Goal: Leave review/rating

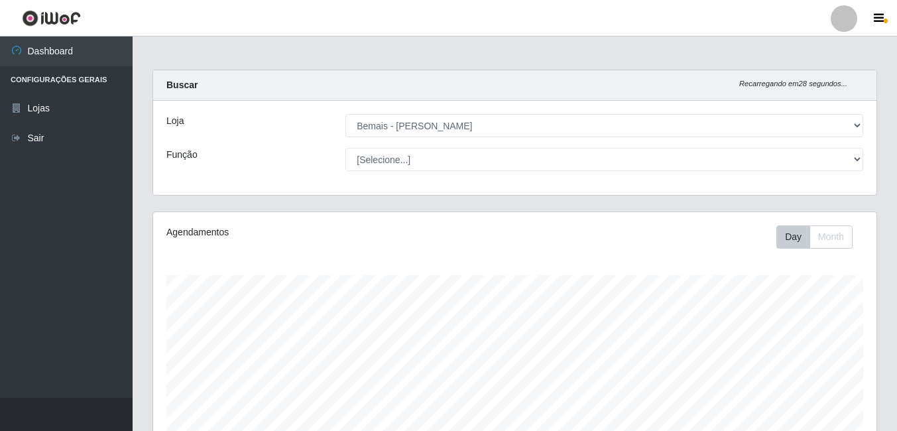
select select "230"
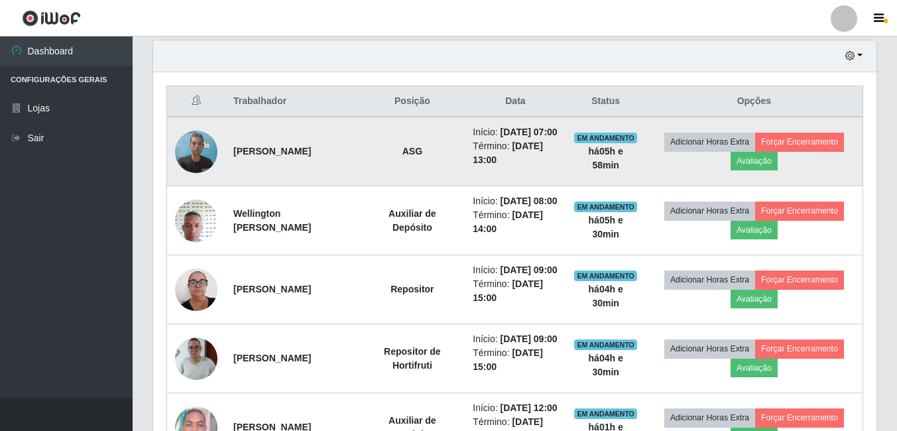
scroll to position [275, 723]
click at [778, 167] on button "Avaliação" at bounding box center [754, 161] width 47 height 19
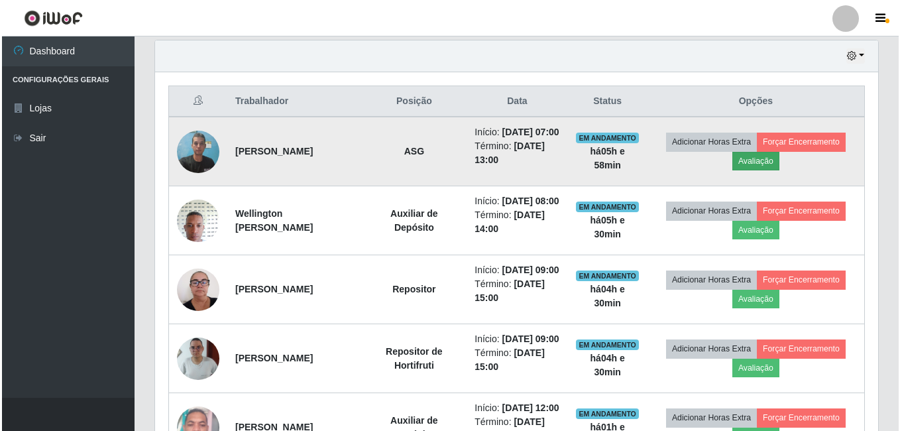
scroll to position [275, 717]
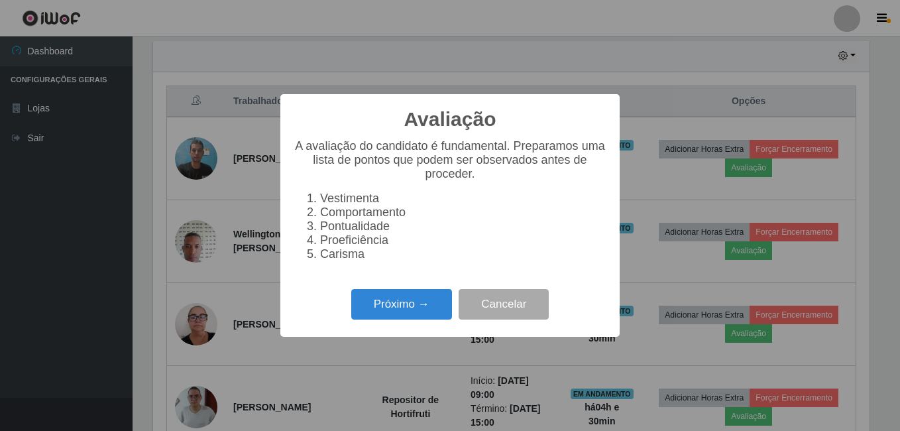
click at [416, 292] on div "Avaliação × A avaliação do candidato é fundamental. Preparamos uma lista de pon…" at bounding box center [449, 215] width 339 height 242
click at [404, 306] on button "Próximo →" at bounding box center [401, 304] width 101 height 31
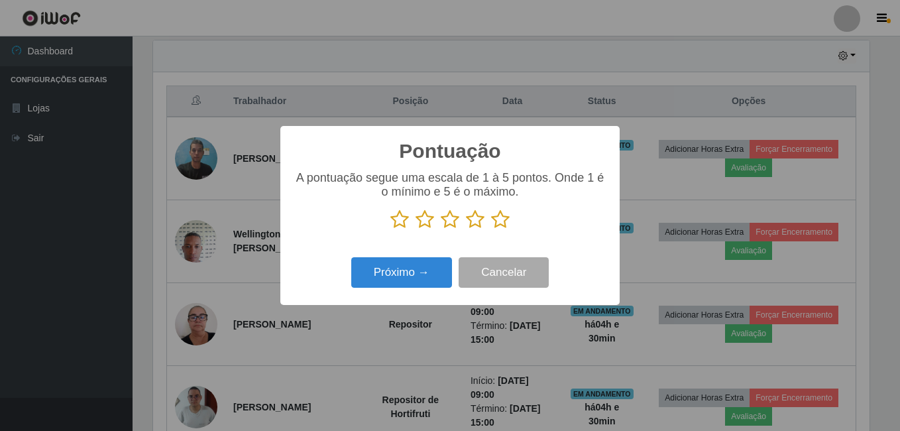
click at [507, 223] on icon at bounding box center [500, 220] width 19 height 20
click at [491, 229] on input "radio" at bounding box center [491, 229] width 0 height 0
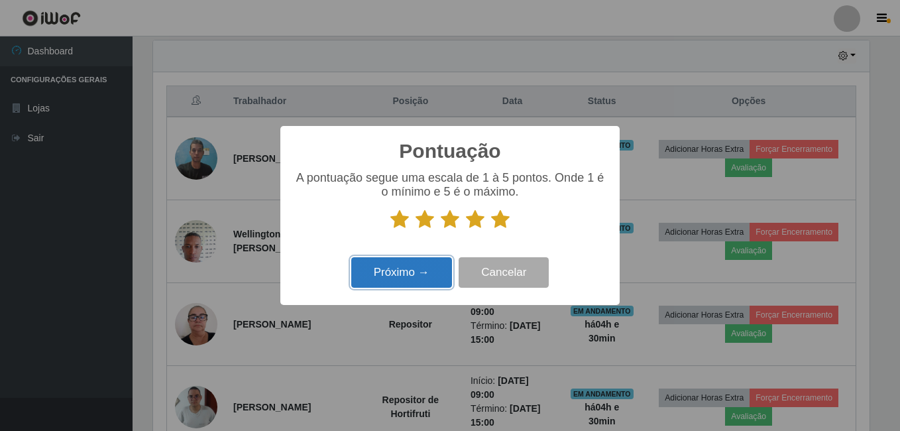
click at [428, 269] on button "Próximo →" at bounding box center [401, 272] width 101 height 31
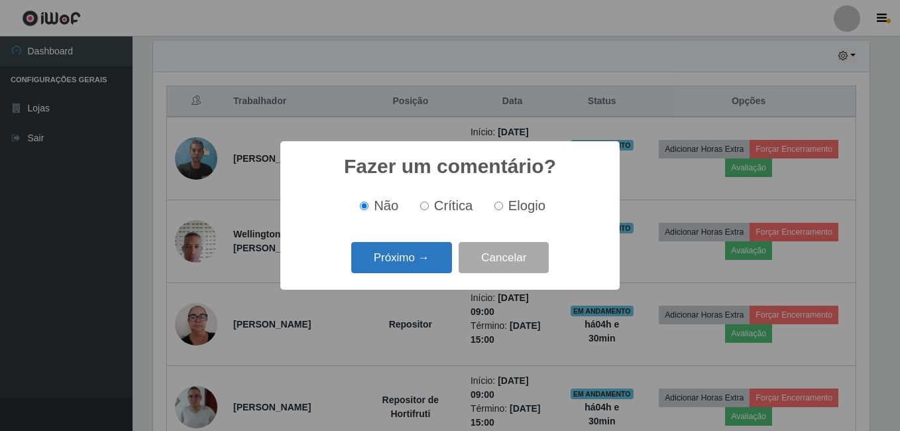
click at [419, 259] on button "Próximo →" at bounding box center [401, 257] width 101 height 31
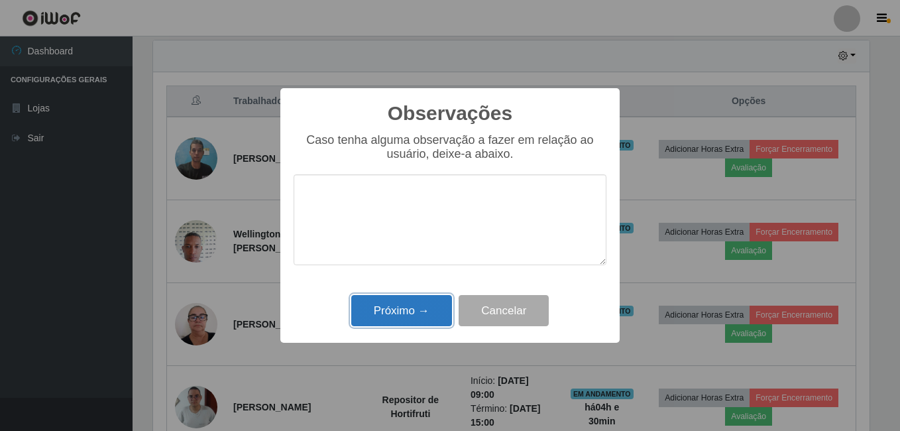
click at [385, 318] on button "Próximo →" at bounding box center [401, 310] width 101 height 31
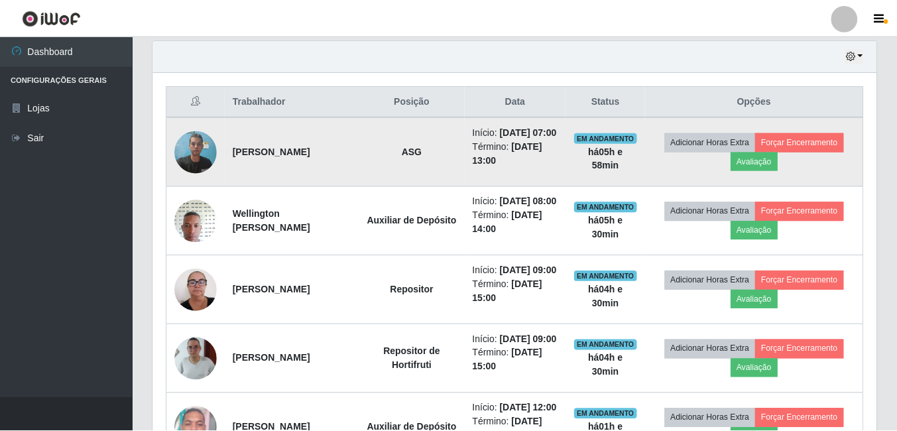
scroll to position [275, 723]
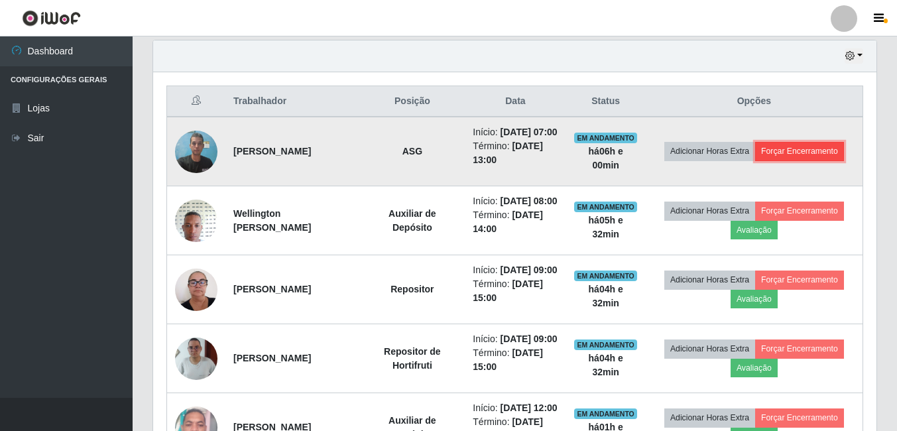
click at [757, 160] on button "Forçar Encerramento" at bounding box center [799, 151] width 89 height 19
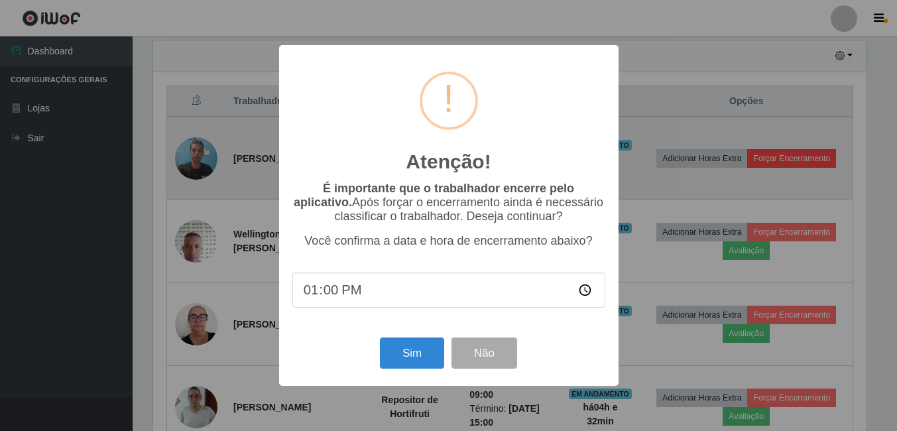
scroll to position [275, 717]
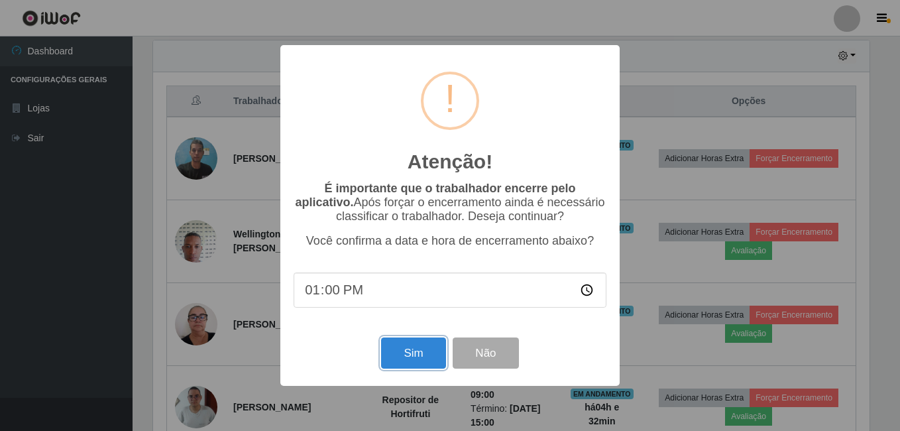
drag, startPoint x: 430, startPoint y: 357, endPoint x: 422, endPoint y: 358, distance: 7.4
click at [428, 359] on button "Sim" at bounding box center [413, 353] width 64 height 31
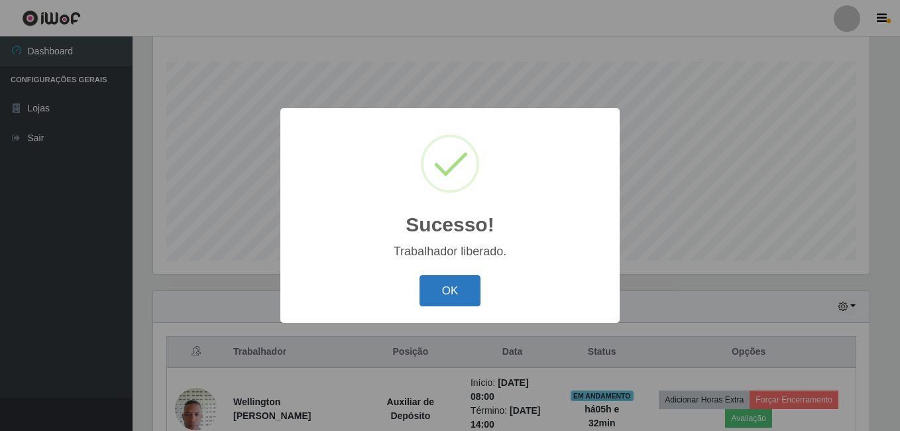
click at [441, 281] on button "OK" at bounding box center [451, 290] width 62 height 31
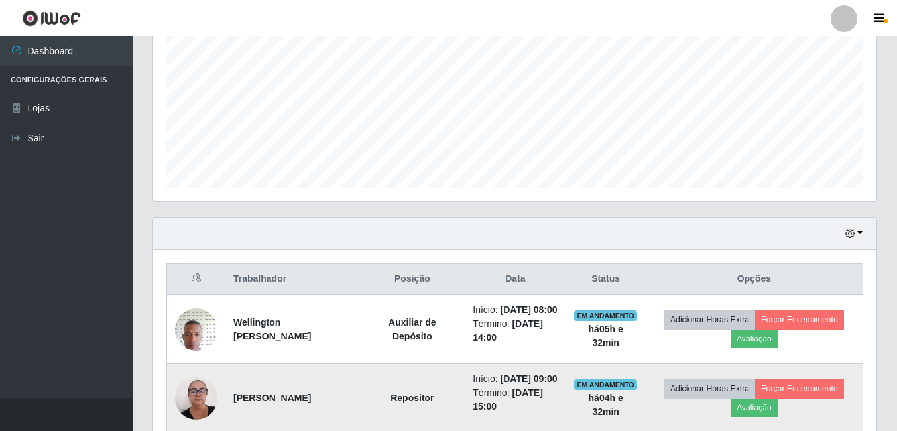
scroll to position [346, 0]
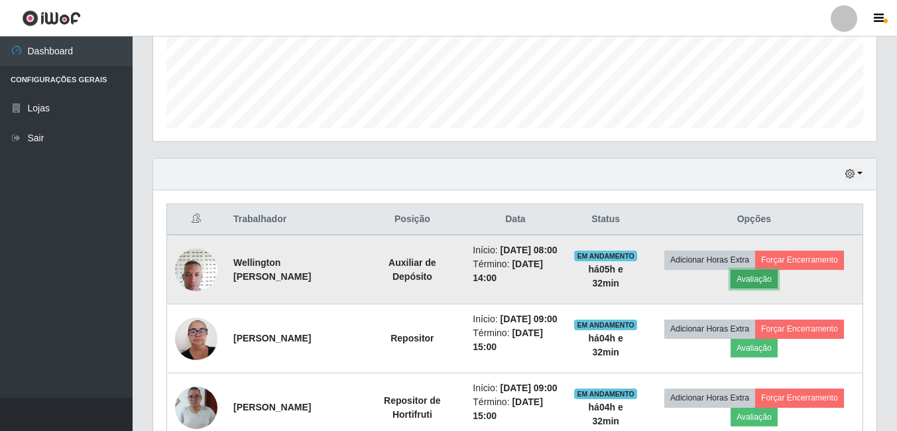
click at [767, 288] on button "Avaliação" at bounding box center [754, 279] width 47 height 19
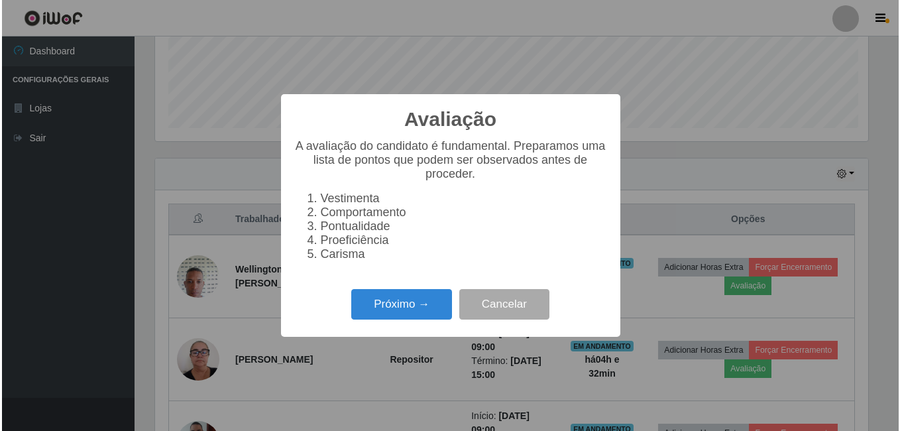
scroll to position [275, 717]
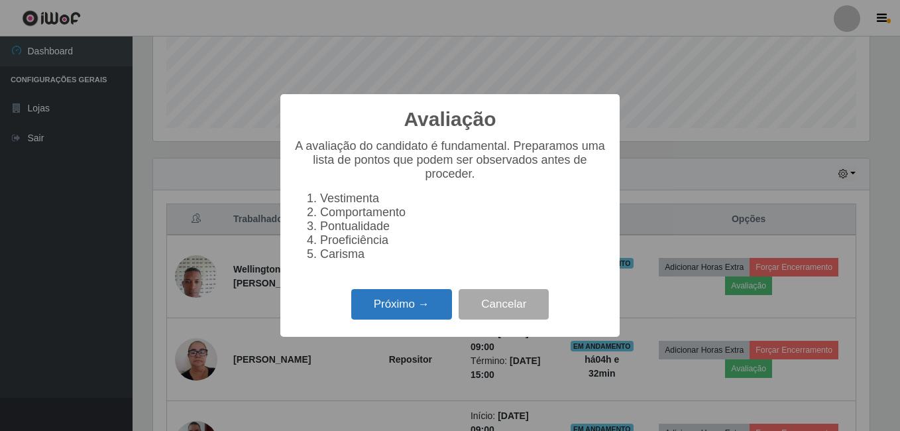
click at [428, 309] on button "Próximo →" at bounding box center [401, 304] width 101 height 31
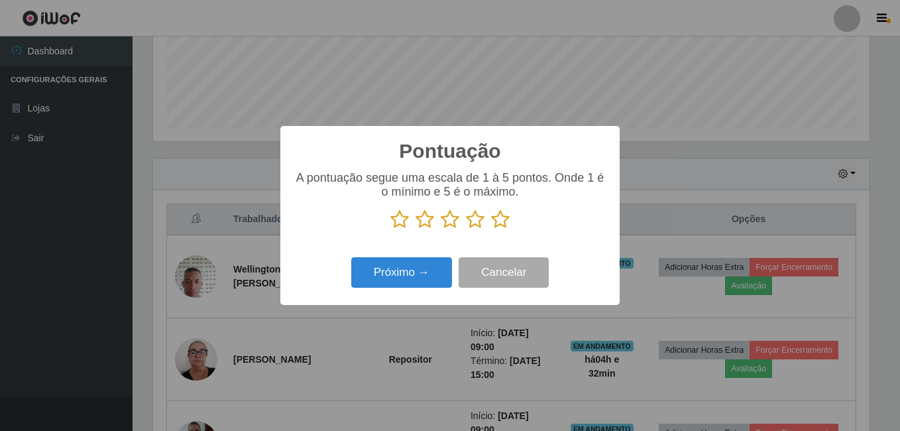
scroll to position [662794, 662352]
click at [505, 217] on icon at bounding box center [500, 220] width 19 height 20
click at [491, 229] on input "radio" at bounding box center [491, 229] width 0 height 0
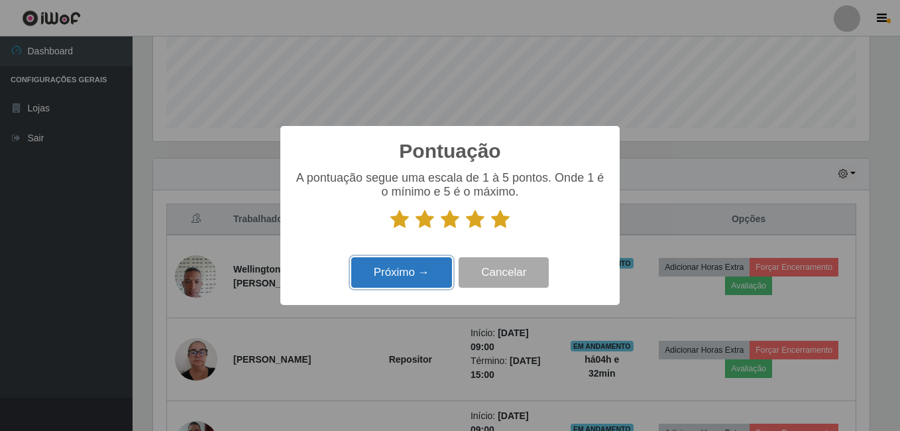
click at [419, 274] on button "Próximo →" at bounding box center [401, 272] width 101 height 31
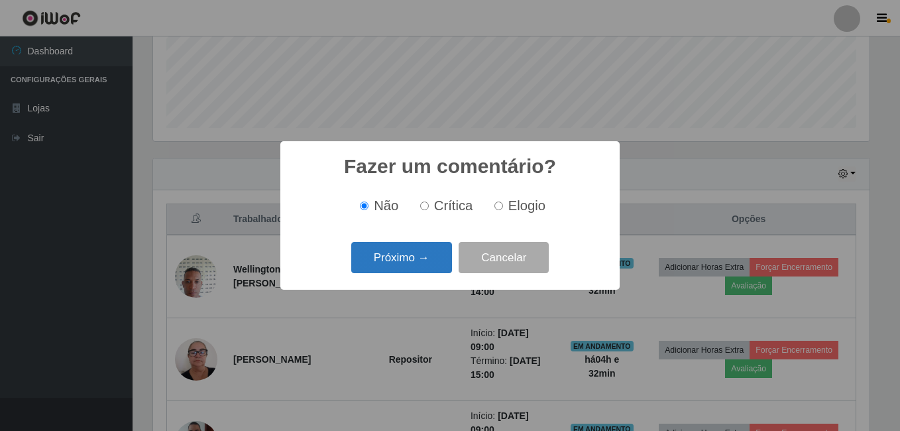
click at [422, 259] on button "Próximo →" at bounding box center [401, 257] width 101 height 31
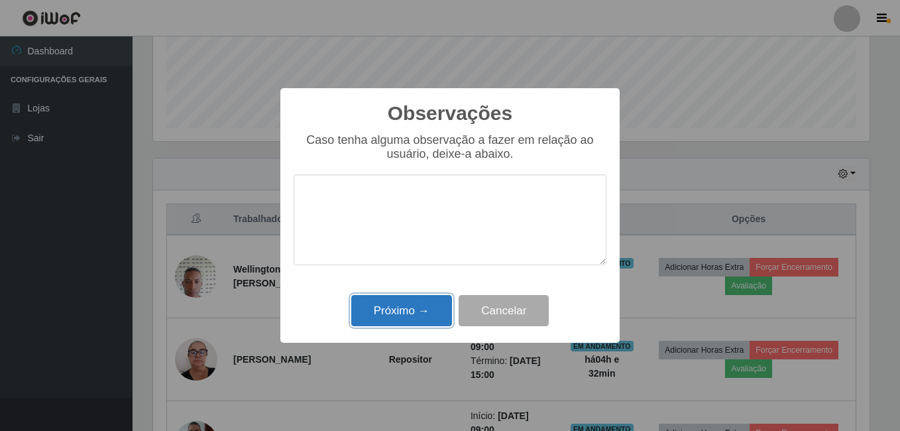
click at [418, 304] on button "Próximo →" at bounding box center [401, 310] width 101 height 31
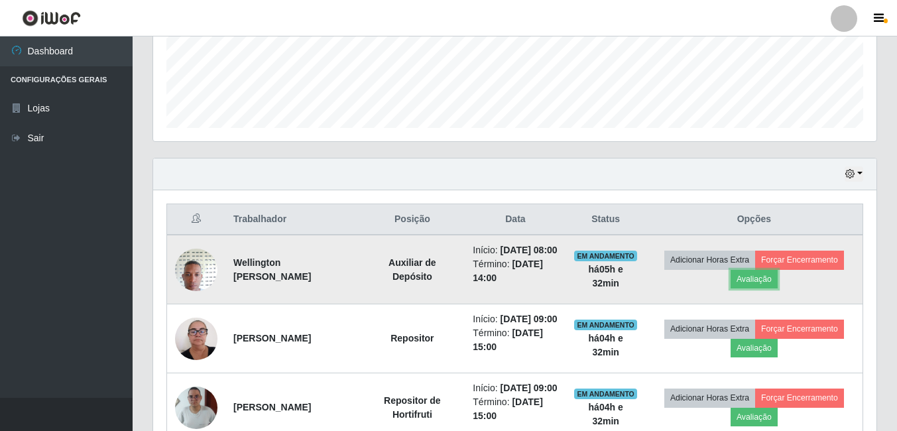
scroll to position [479, 0]
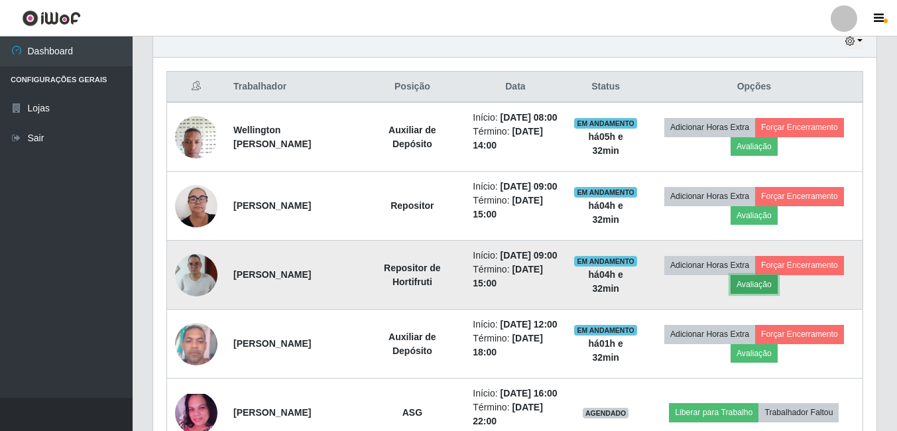
click at [757, 294] on button "Avaliação" at bounding box center [754, 284] width 47 height 19
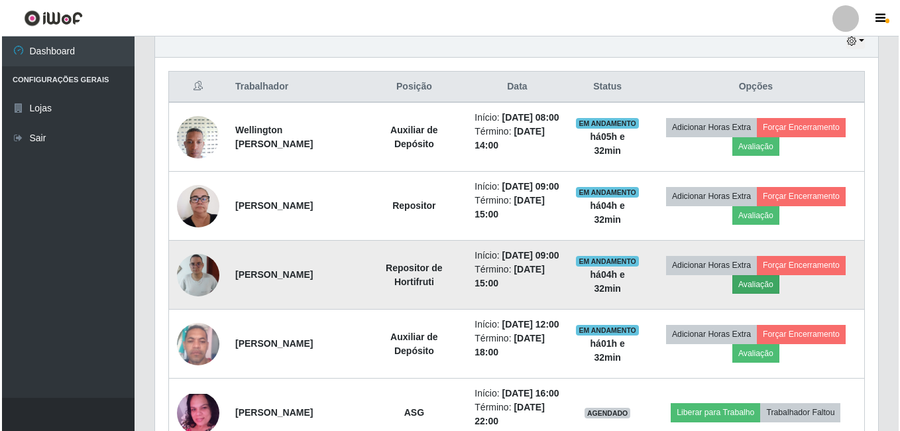
scroll to position [275, 717]
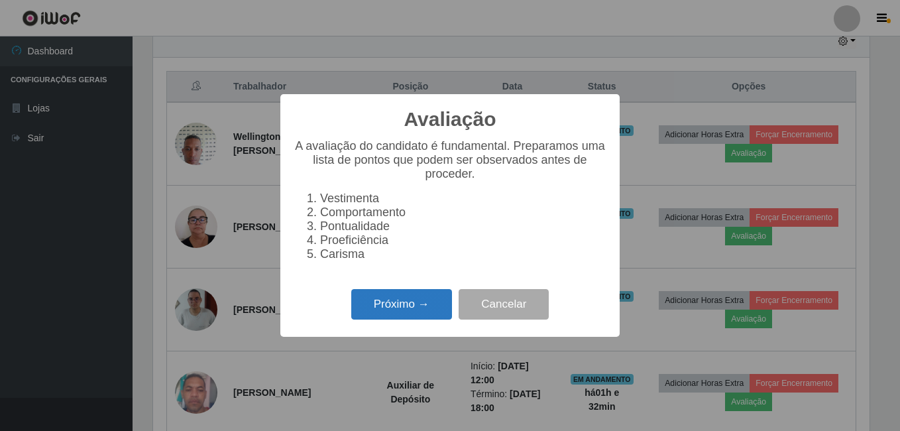
click at [391, 314] on button "Próximo →" at bounding box center [401, 304] width 101 height 31
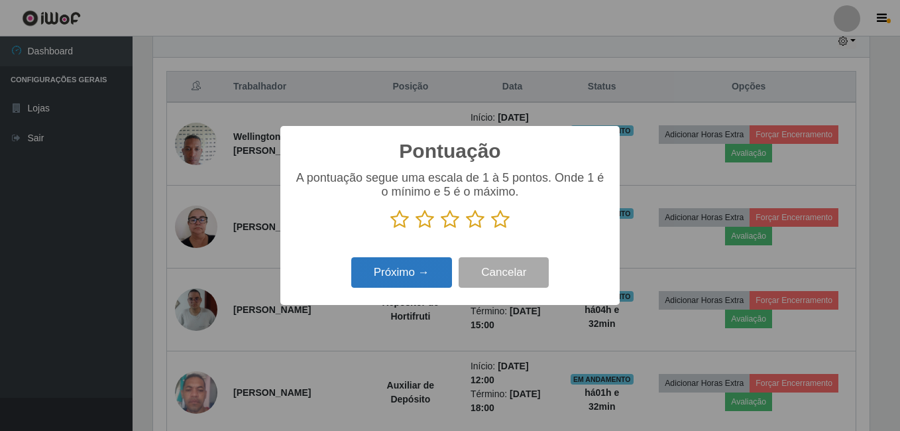
scroll to position [662794, 662352]
click at [497, 219] on icon at bounding box center [500, 220] width 19 height 20
click at [491, 229] on input "radio" at bounding box center [491, 229] width 0 height 0
click at [431, 267] on button "Próximo →" at bounding box center [401, 272] width 101 height 31
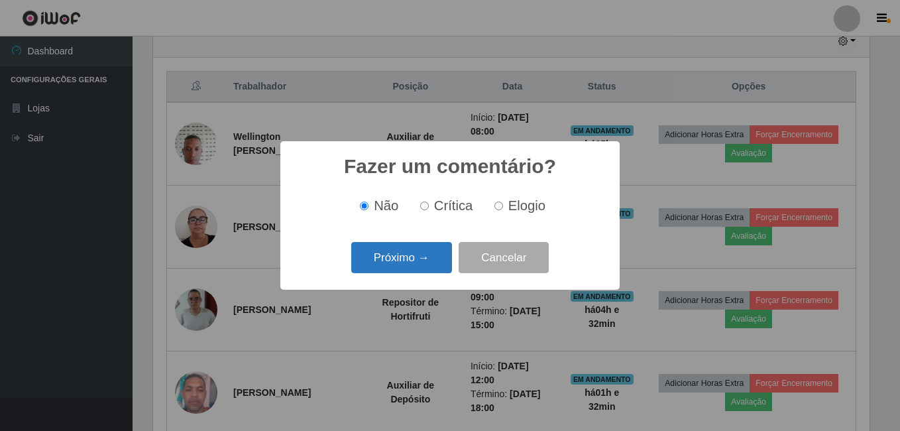
click at [428, 263] on button "Próximo →" at bounding box center [401, 257] width 101 height 31
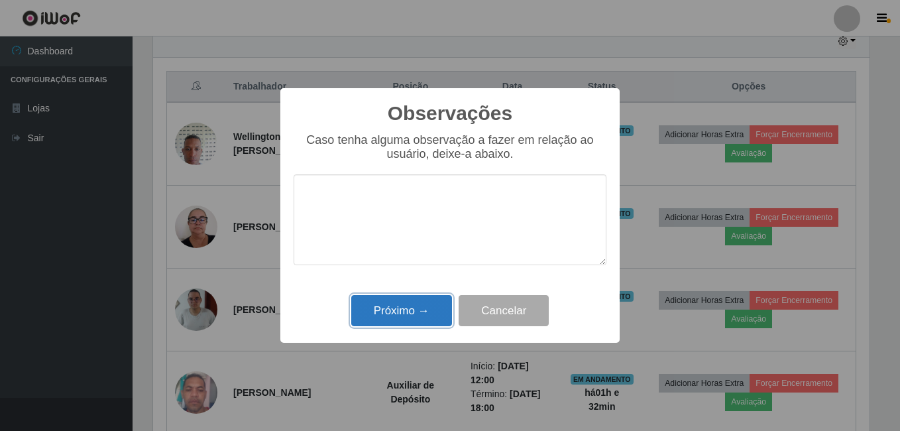
click at [408, 320] on button "Próximo →" at bounding box center [401, 310] width 101 height 31
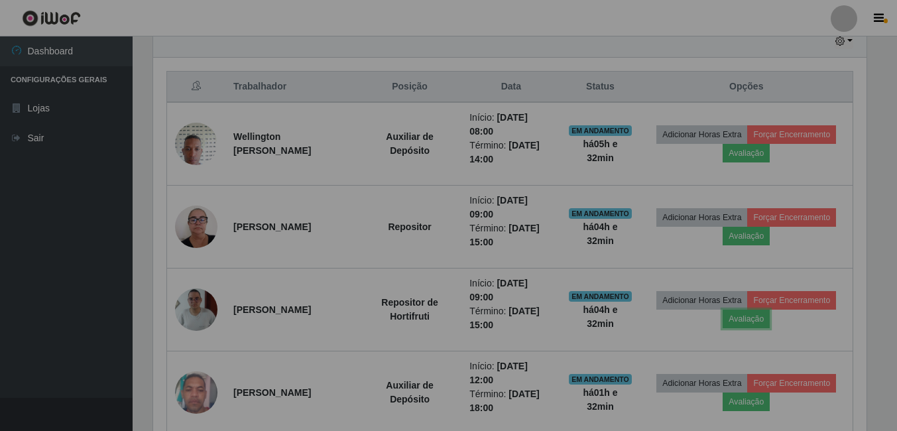
scroll to position [275, 723]
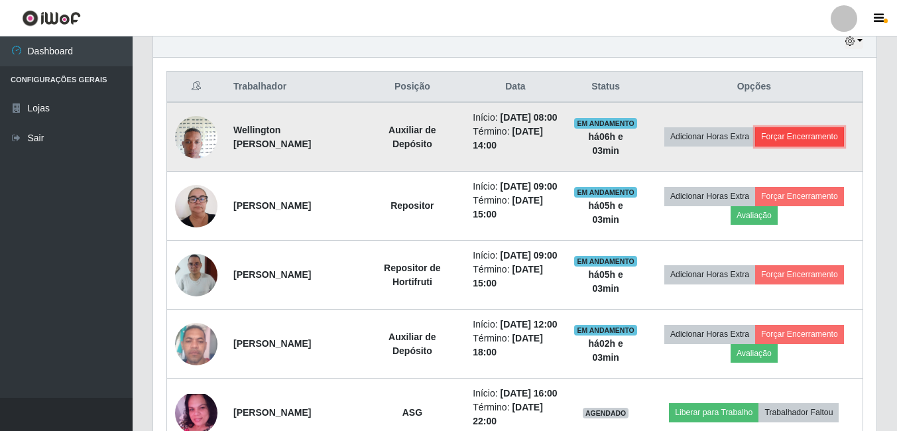
click at [824, 144] on button "Forçar Encerramento" at bounding box center [799, 136] width 89 height 19
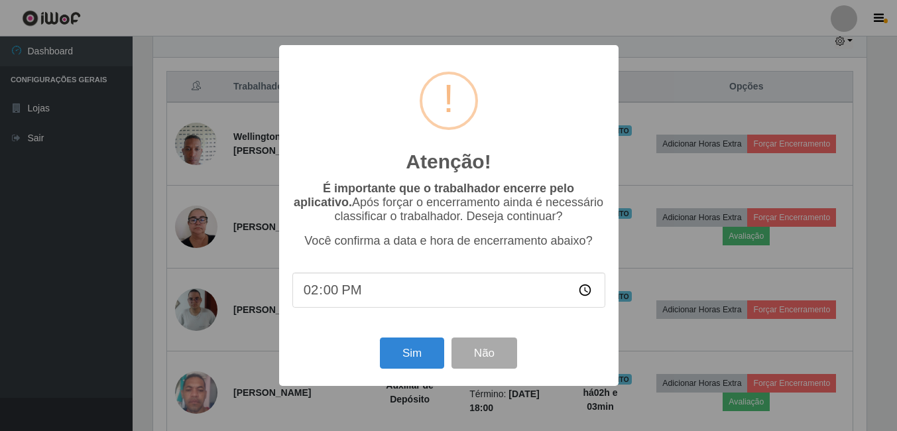
scroll to position [275, 717]
click at [426, 357] on button "Sim" at bounding box center [413, 353] width 64 height 31
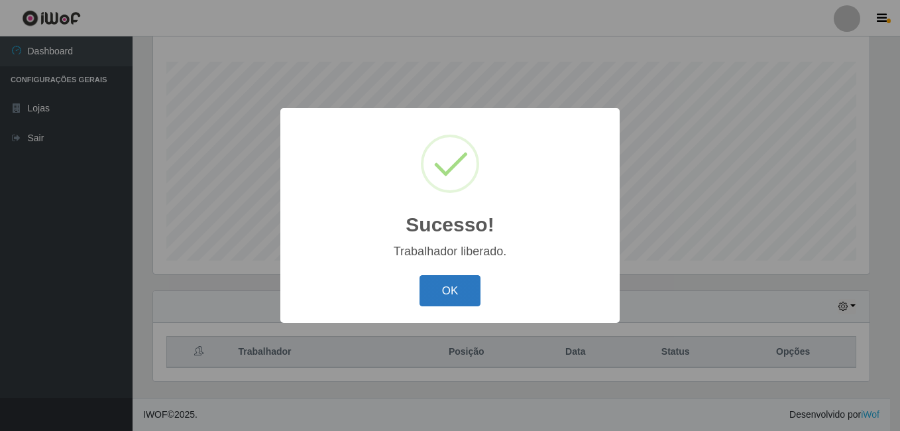
click at [441, 291] on button "OK" at bounding box center [451, 290] width 62 height 31
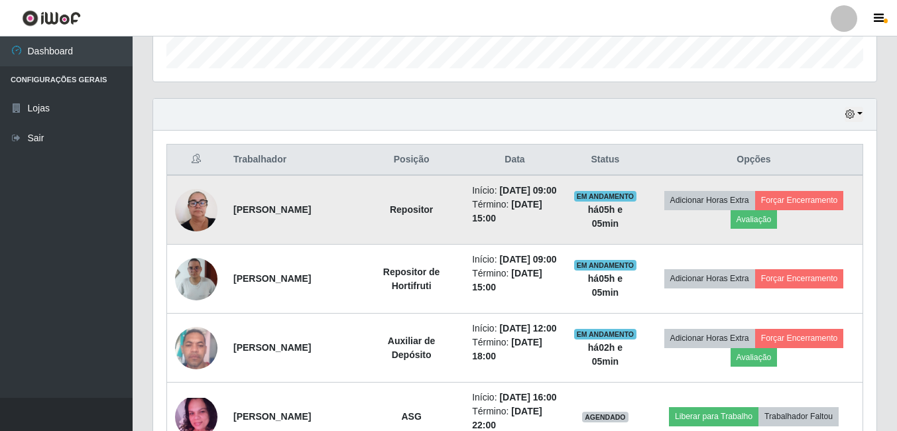
scroll to position [426, 0]
